Goal: Information Seeking & Learning: Learn about a topic

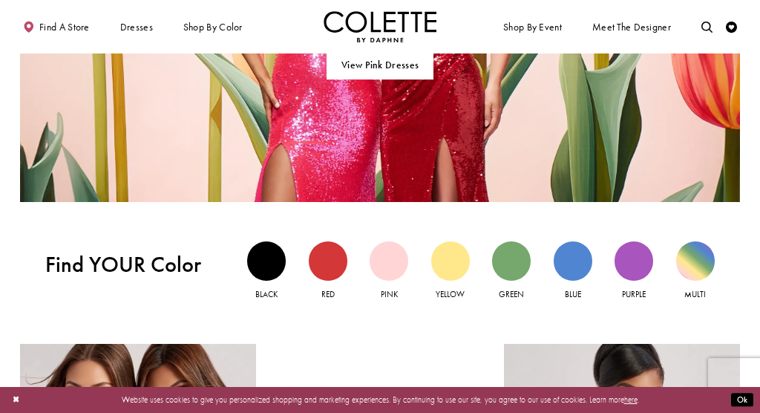
scroll to position [878, 0]
click at [257, 258] on div "Black view" at bounding box center [266, 260] width 39 height 39
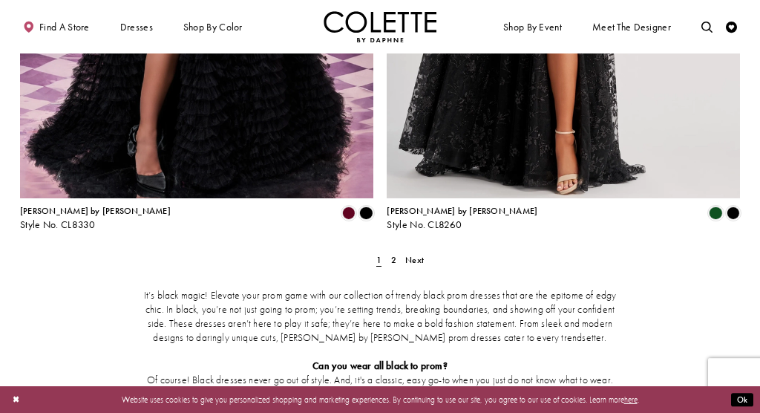
scroll to position [2090, 0]
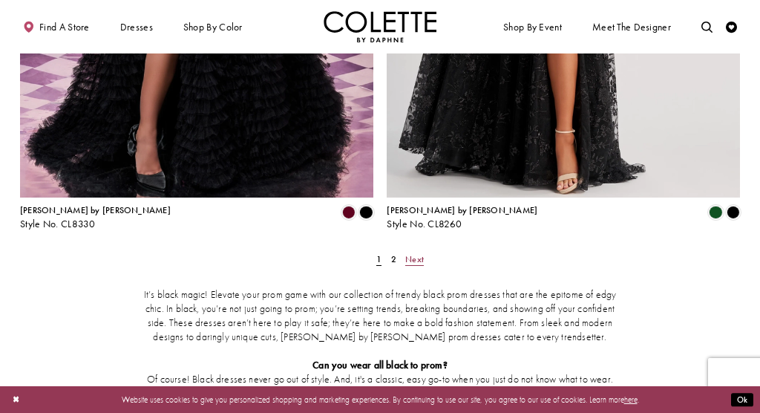
click at [408, 251] on link "Next" at bounding box center [414, 259] width 25 height 16
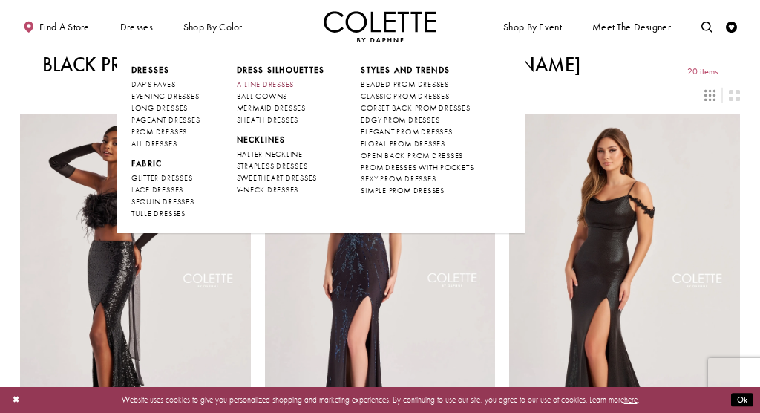
click at [270, 82] on span "A-LINE DRESSES" at bounding box center [266, 84] width 58 height 10
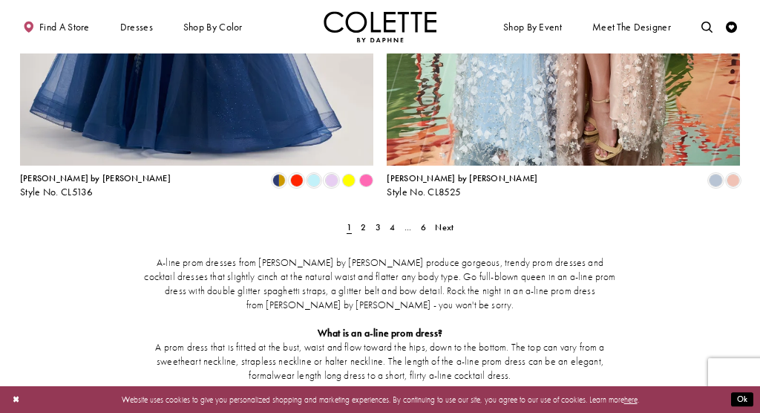
scroll to position [2122, 0]
click at [441, 219] on link "Next" at bounding box center [444, 227] width 25 height 16
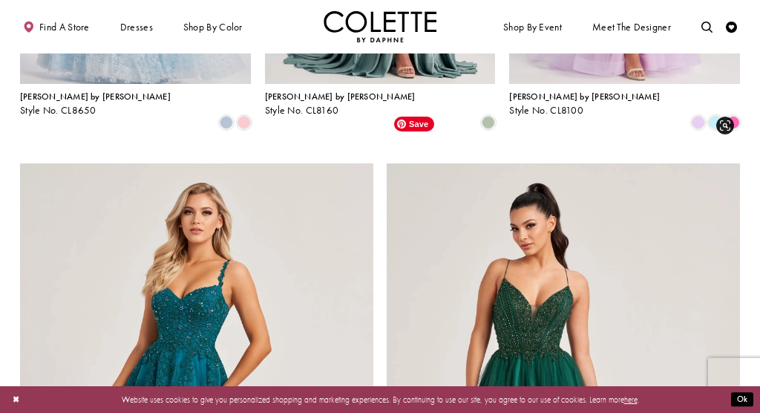
scroll to position [1616, 0]
